Goal: Task Accomplishment & Management: Manage account settings

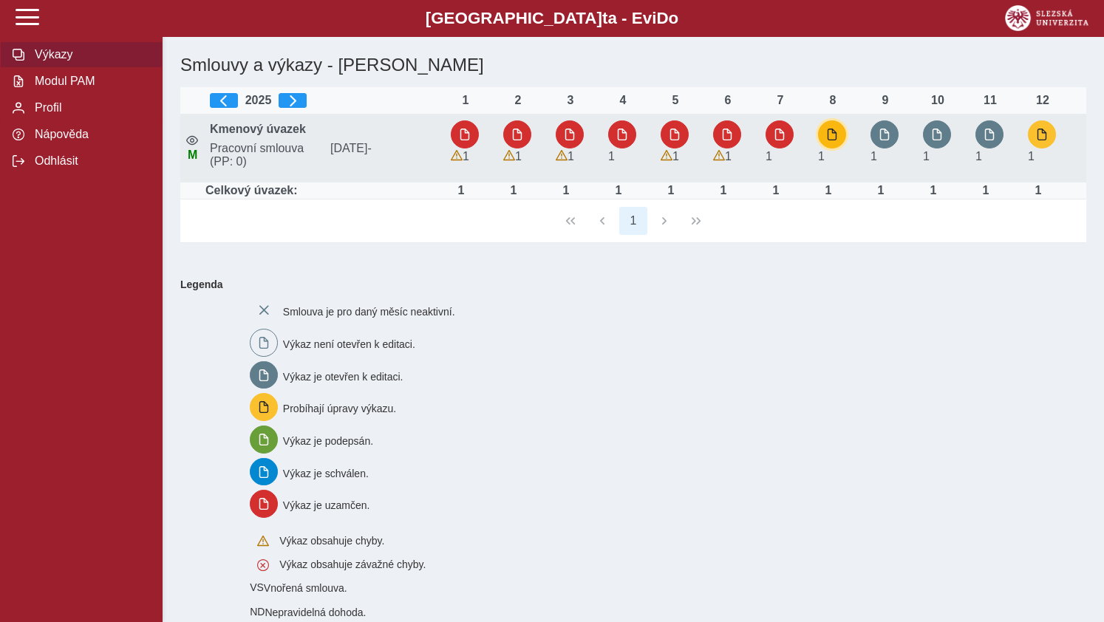
click at [827, 134] on span "button" at bounding box center [832, 135] width 12 height 12
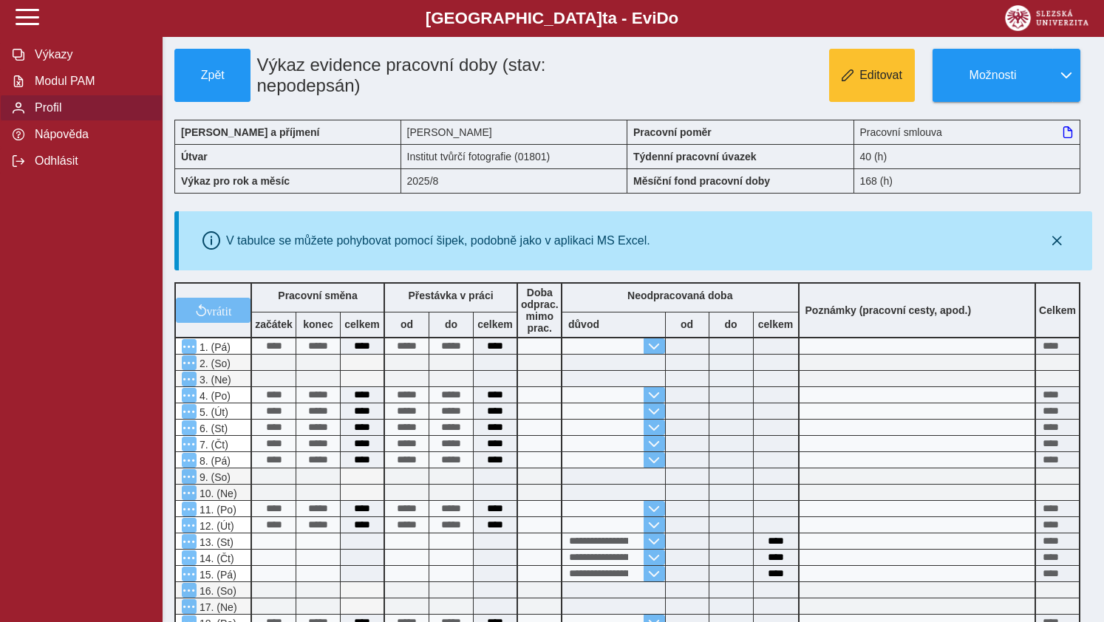
click at [33, 115] on span "Profil" at bounding box center [90, 107] width 120 height 13
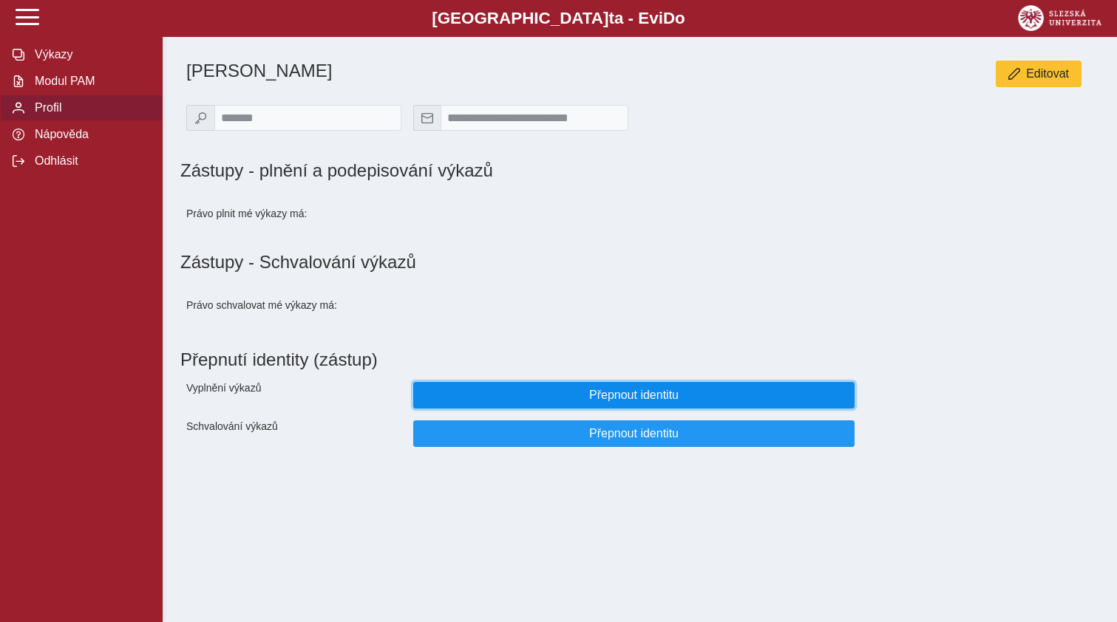
click at [622, 402] on span "Přepnout identitu" at bounding box center [634, 395] width 417 height 13
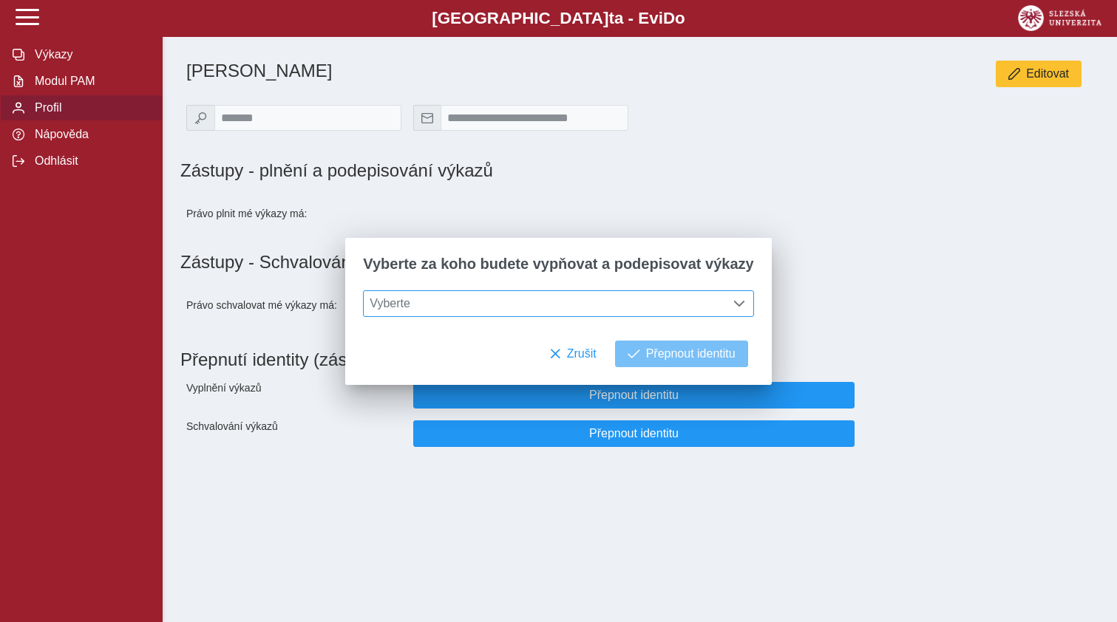
click at [733, 305] on span at bounding box center [739, 304] width 12 height 12
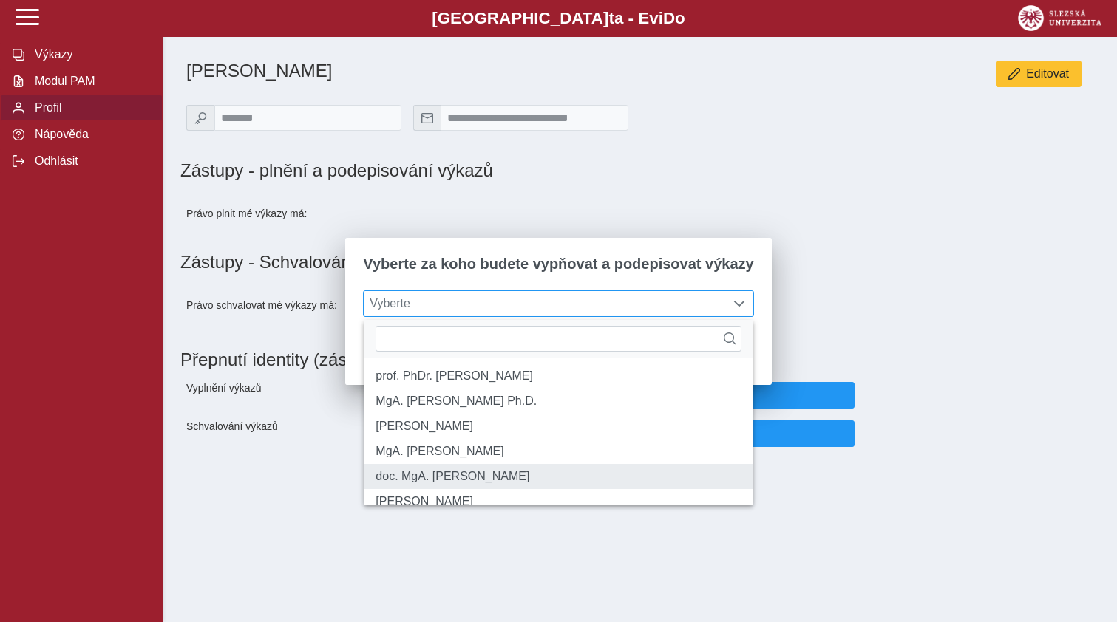
click at [459, 488] on li "doc. MgA. [PERSON_NAME]" at bounding box center [558, 476] width 389 height 25
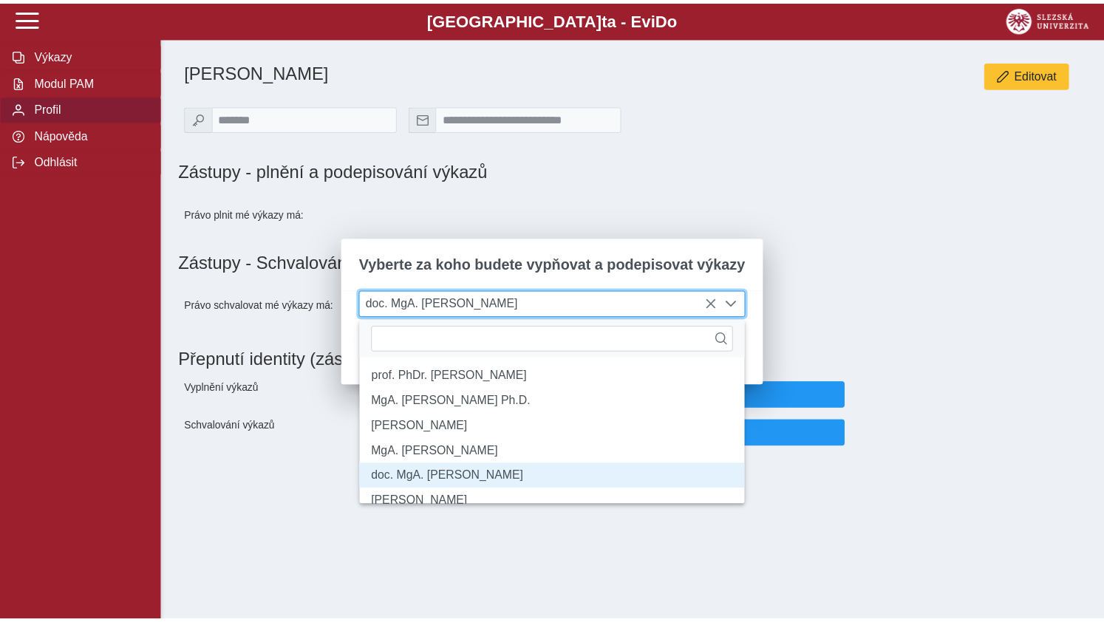
scroll to position [8, 61]
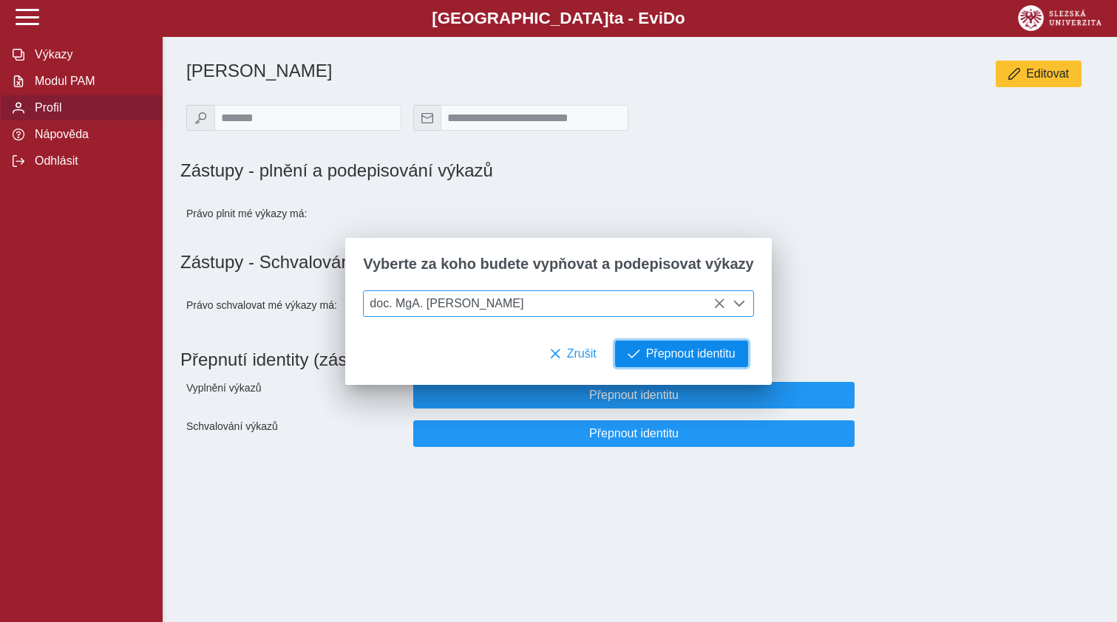
click at [684, 355] on span "Přepnout identitu" at bounding box center [690, 353] width 89 height 13
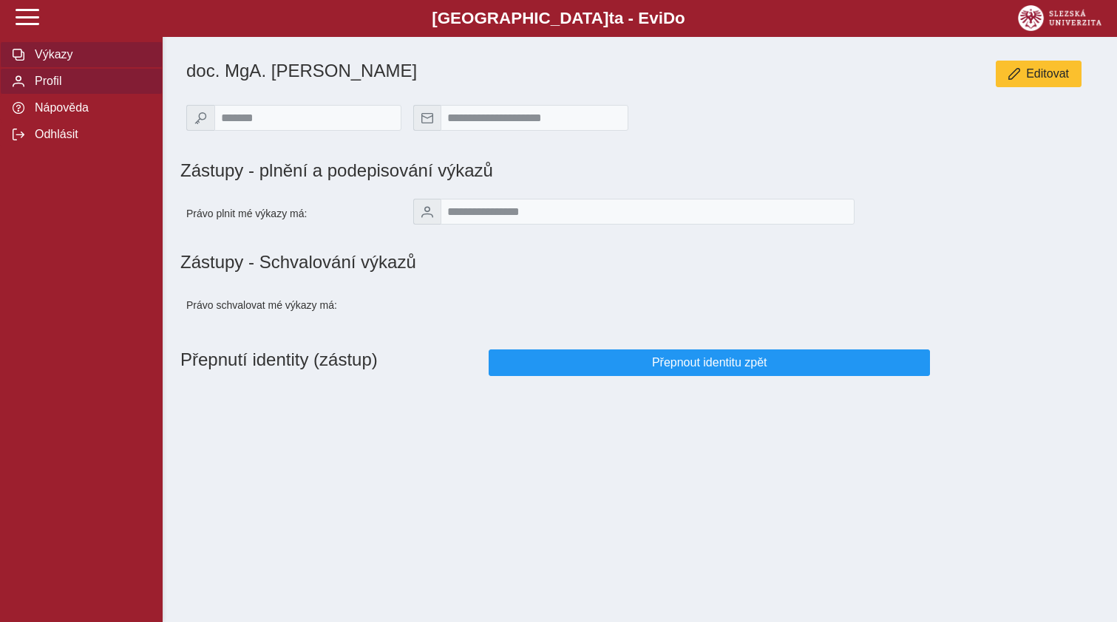
click at [54, 61] on span "Výkazy" at bounding box center [90, 54] width 120 height 13
